Goal: Find specific page/section: Find specific page/section

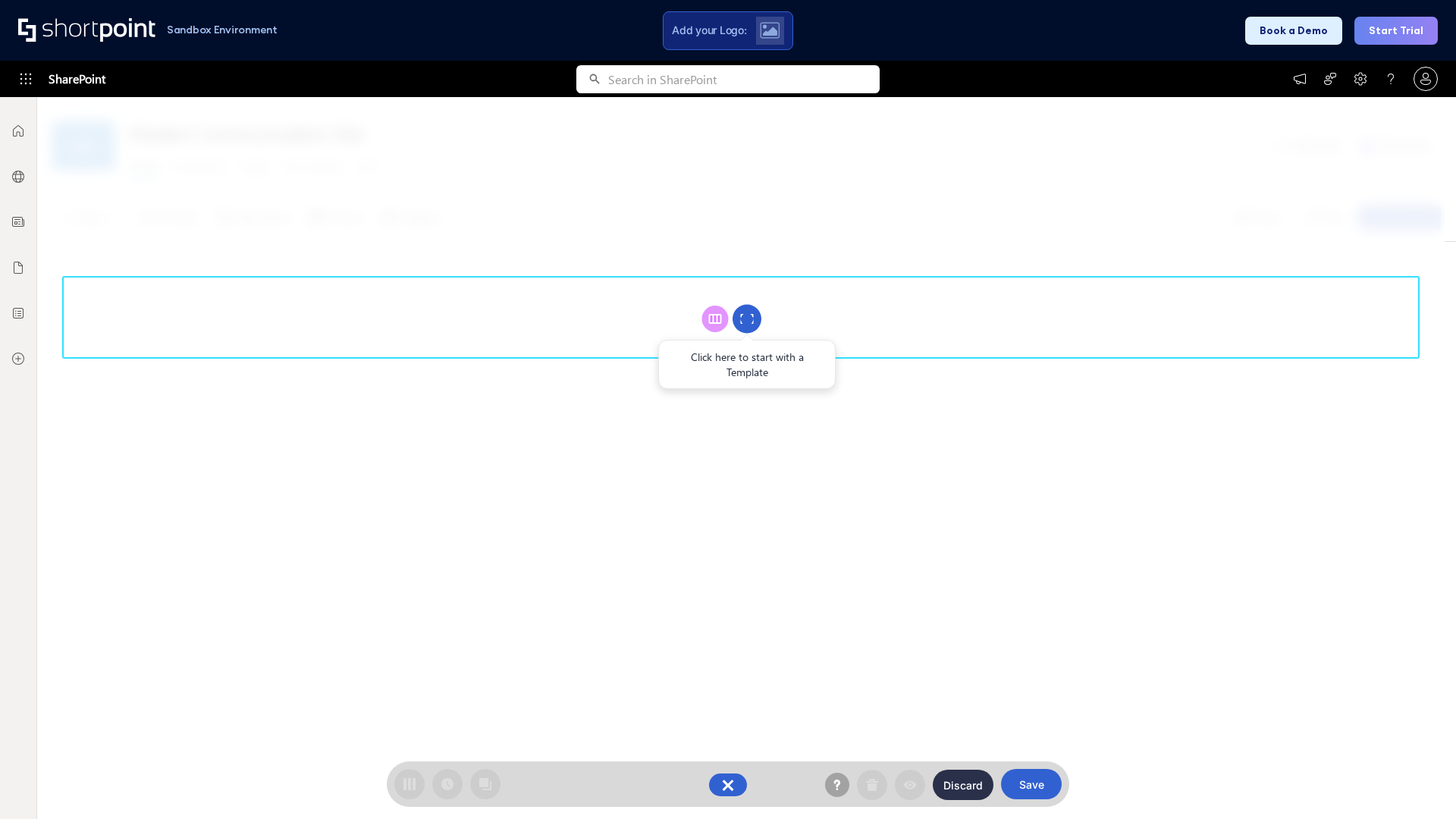
click at [747, 319] on circle at bounding box center [747, 320] width 29 height 29
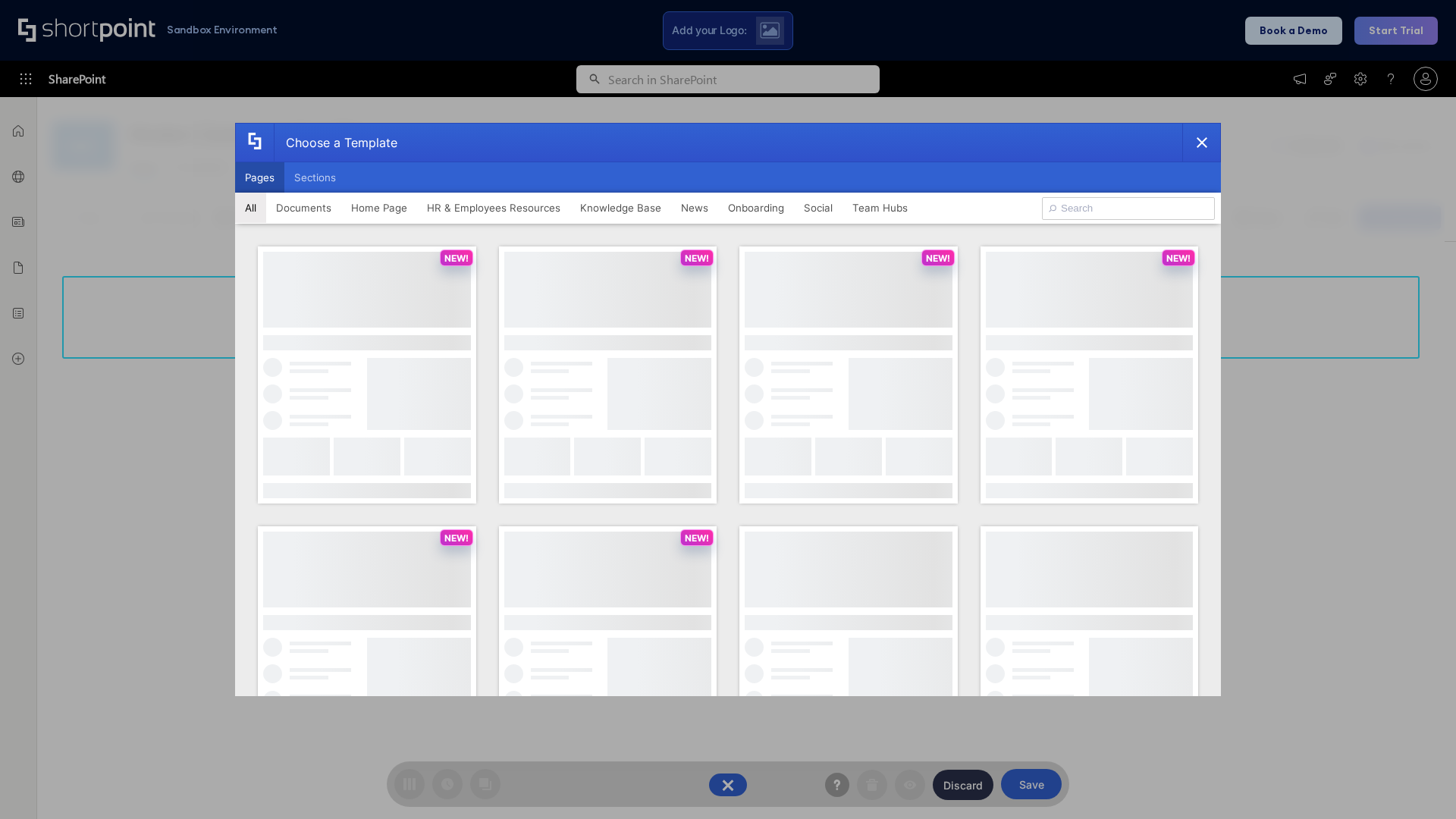
click at [260, 177] on button "Pages" at bounding box center [260, 177] width 50 height 30
type input "Onboarding 1"
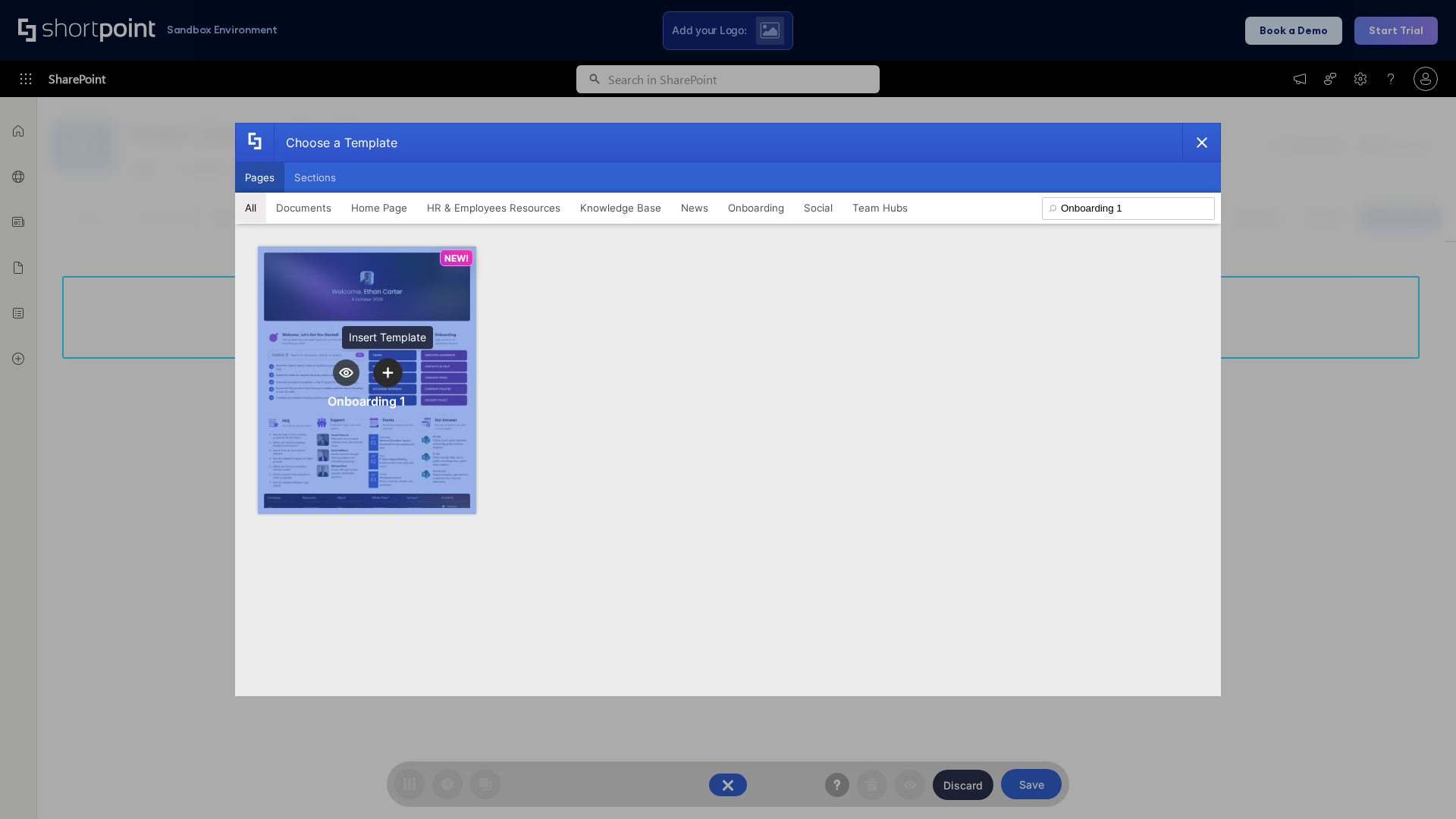
click at [388, 372] on icon "template selector" at bounding box center [387, 372] width 10 height 10
